Goal: Check status: Check status

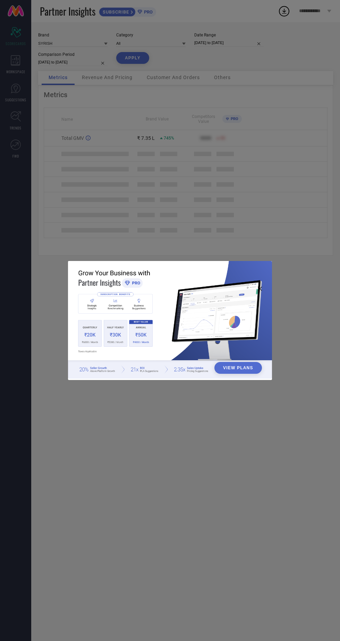
click at [130, 153] on div "View Plans" at bounding box center [170, 320] width 340 height 641
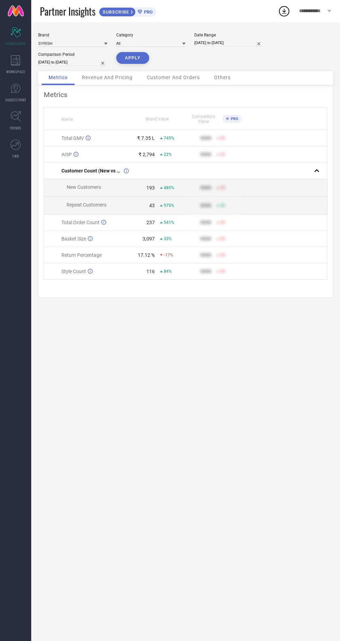
select select "7"
select select "2025"
select select "8"
select select "2025"
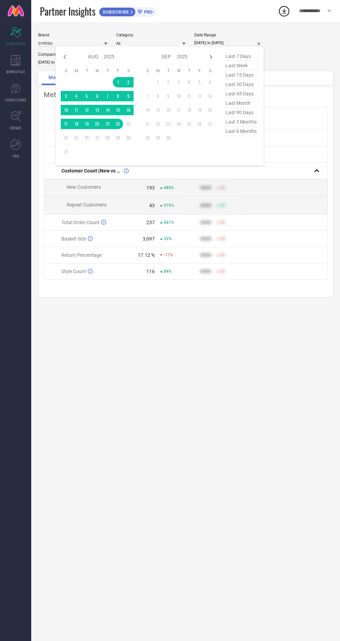
click at [65, 58] on icon at bounding box center [65, 57] width 8 height 8
select select "6"
select select "2025"
select select "7"
select select "2025"
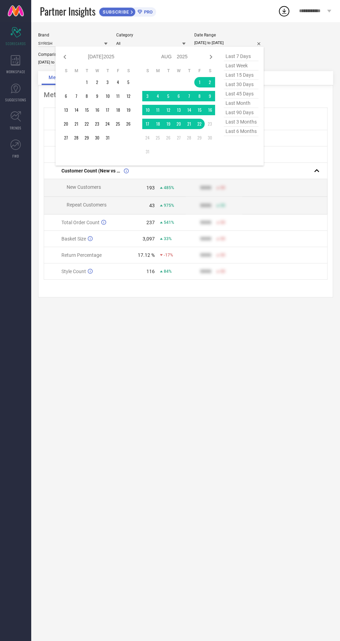
click at [67, 59] on icon at bounding box center [65, 57] width 8 height 8
select select "5"
select select "2025"
select select "6"
select select "2025"
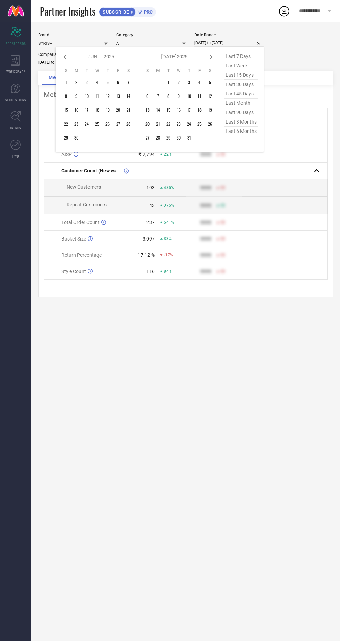
click at [65, 57] on icon at bounding box center [65, 57] width 8 height 8
select select "4"
select select "2025"
select select "5"
select select "2025"
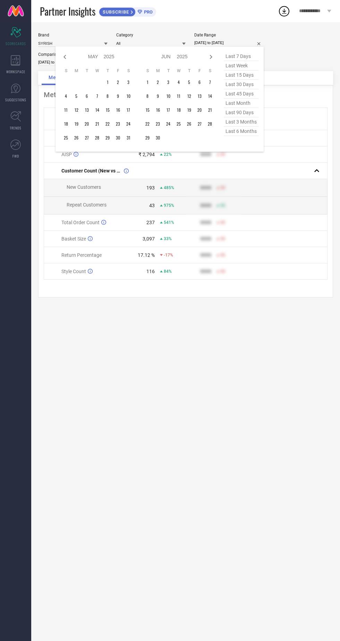
click at [63, 60] on icon at bounding box center [65, 57] width 8 height 8
select select "3"
select select "2025"
select select "4"
select select "2025"
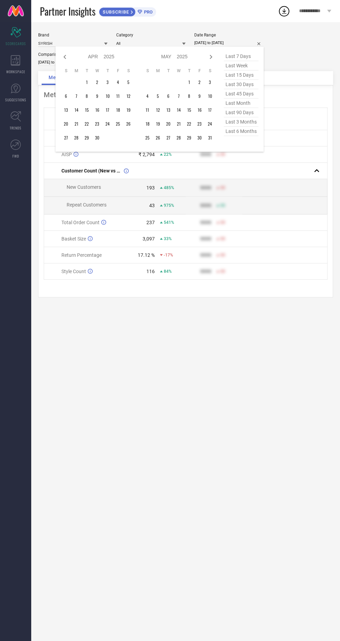
click at [81, 82] on td at bounding box center [76, 82] width 10 height 10
type input "After [DATE]"
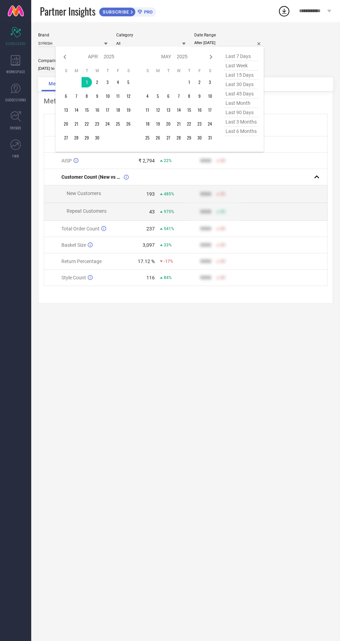
click at [214, 60] on icon at bounding box center [211, 57] width 8 height 8
select select "4"
select select "2025"
select select "5"
select select "2025"
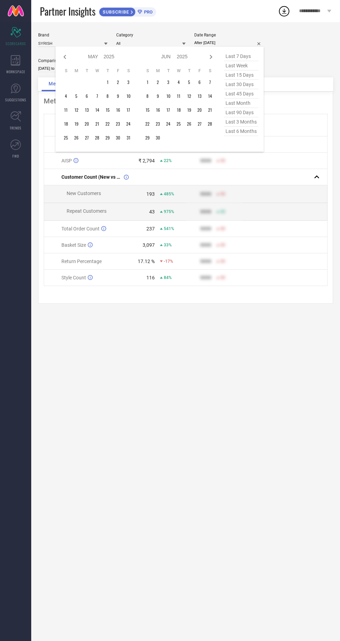
click at [210, 59] on icon at bounding box center [211, 57] width 8 height 8
select select "5"
select select "2025"
select select "6"
select select "2025"
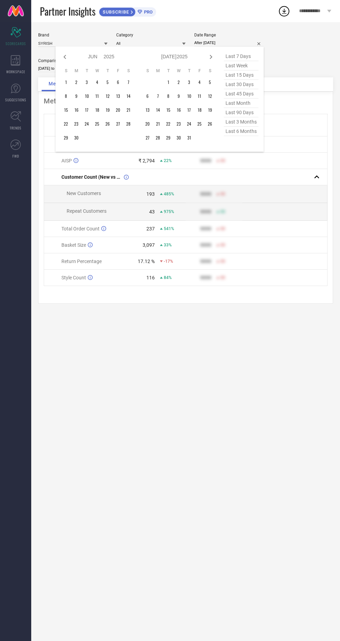
click at [212, 57] on icon at bounding box center [211, 57] width 8 height 8
select select "6"
select select "2025"
select select "7"
select select "2025"
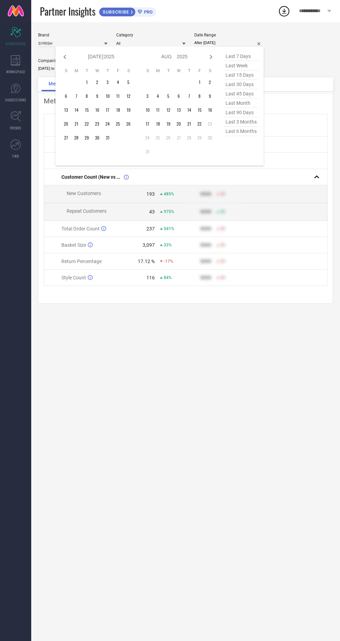
type input "[DATE] to [DATE]"
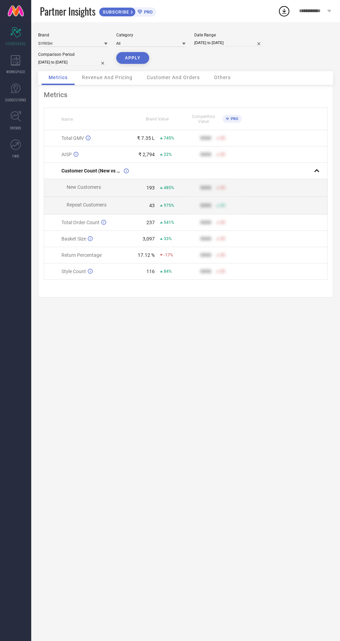
click at [138, 60] on button "APPLY" at bounding box center [132, 58] width 33 height 12
click at [230, 78] on span "Others" at bounding box center [222, 78] width 17 height 6
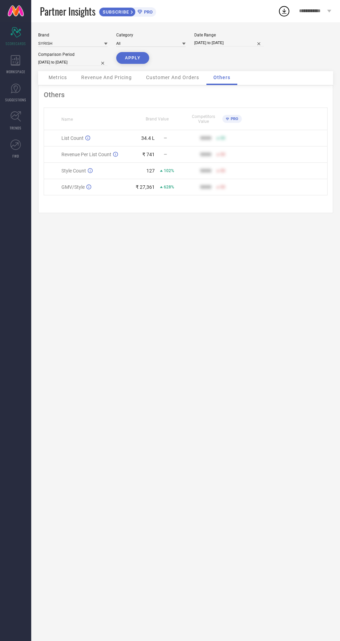
click at [56, 78] on span "Metrics" at bounding box center [58, 78] width 18 height 6
